Goal: Task Accomplishment & Management: Manage account settings

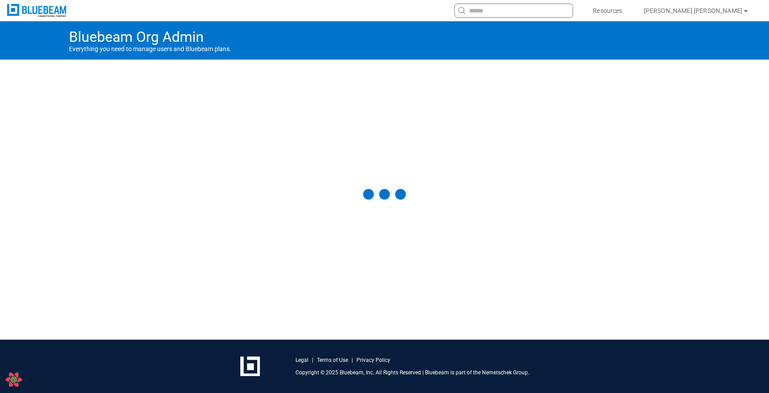
select select "**"
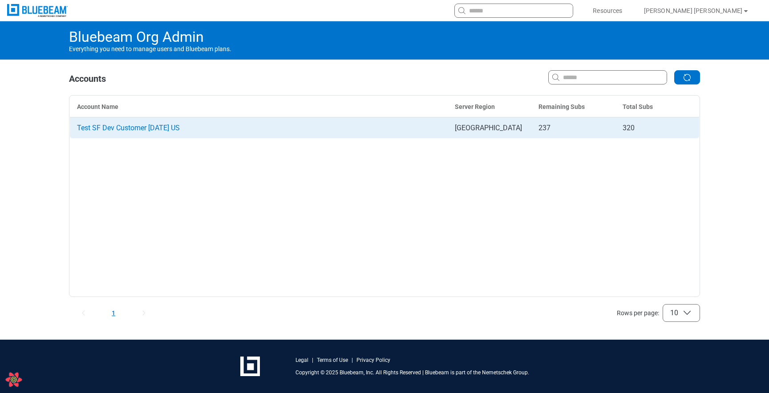
click at [147, 129] on span "Test SF Dev Customer [DATE] US" at bounding box center [128, 128] width 103 height 8
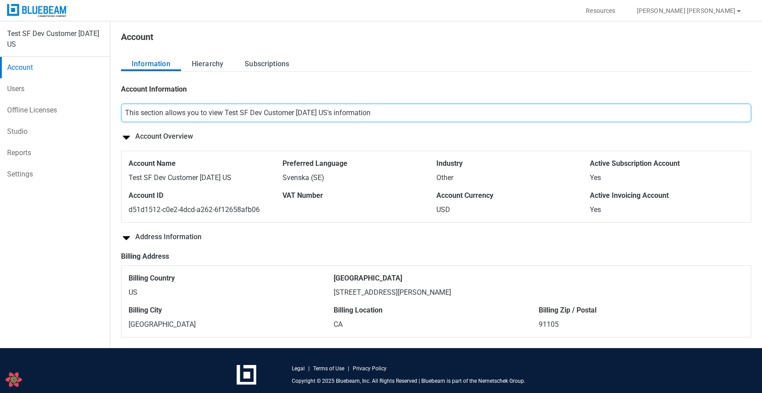
click at [17, 89] on link "Users" at bounding box center [55, 88] width 110 height 21
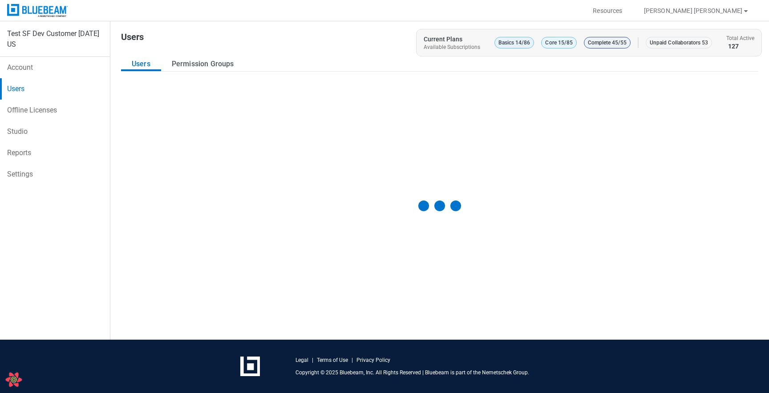
select select "**"
